Goal: Navigation & Orientation: Find specific page/section

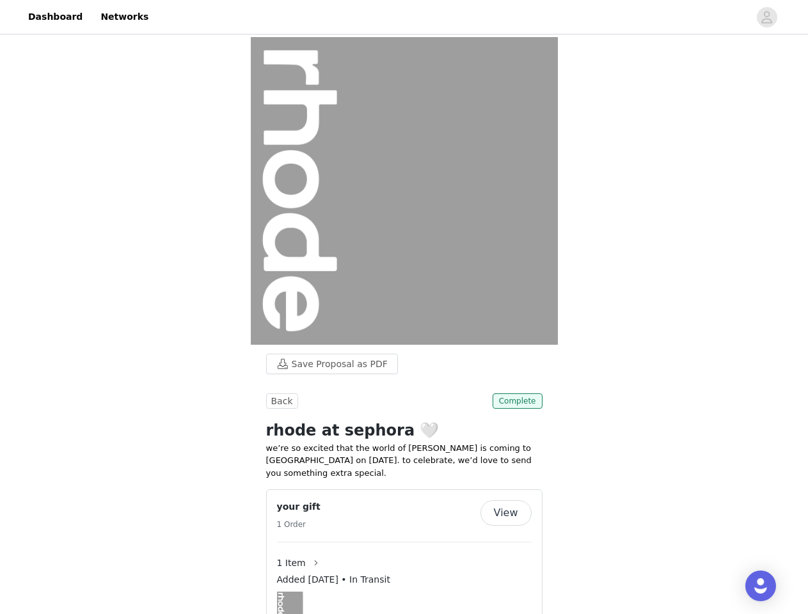
click at [404, 307] on img at bounding box center [404, 191] width 307 height 308
click at [404, 17] on div at bounding box center [452, 17] width 593 height 29
click at [767, 17] on icon "avatar" at bounding box center [766, 17] width 12 height 20
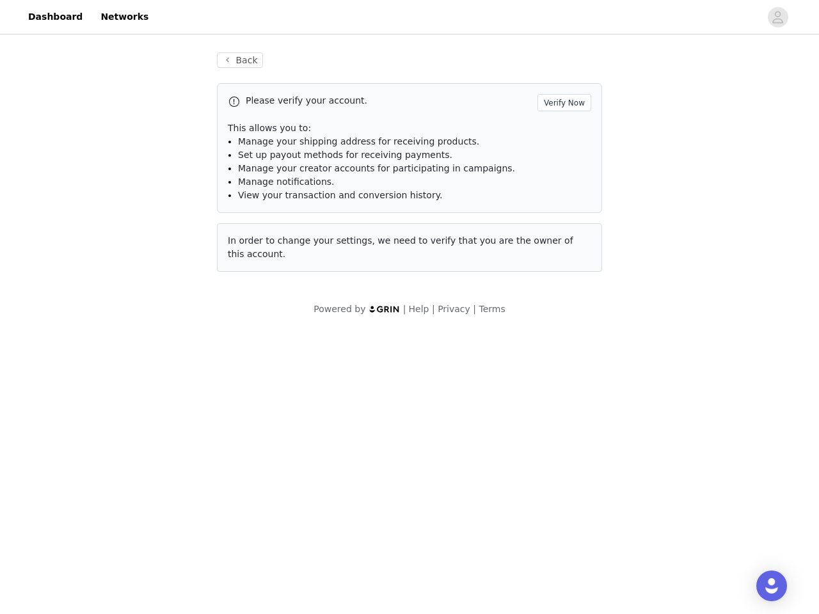
click at [326, 364] on body "Dashboard Networks Back Please verify your account. Verify Now This allows you …" at bounding box center [409, 307] width 819 height 614
click at [280, 401] on body "Dashboard Networks Back Please verify your account. Verify Now This allows you …" at bounding box center [409, 307] width 819 height 614
click at [519, 401] on body "Dashboard Networks Back Please verify your account. Verify Now This allows you …" at bounding box center [409, 307] width 819 height 614
click at [404, 545] on body "Dashboard Networks Back Please verify your account. Verify Now This allows you …" at bounding box center [409, 307] width 819 height 614
